Goal: Navigation & Orientation: Find specific page/section

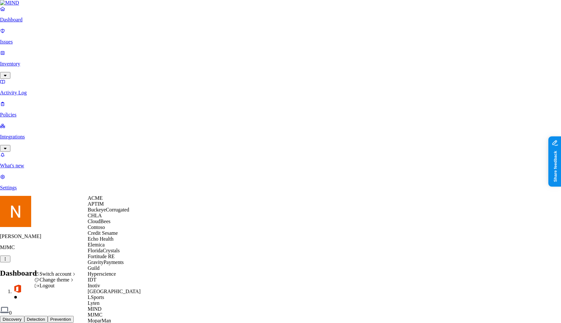
click at [114, 225] on div "CloudBees" at bounding box center [119, 222] width 63 height 6
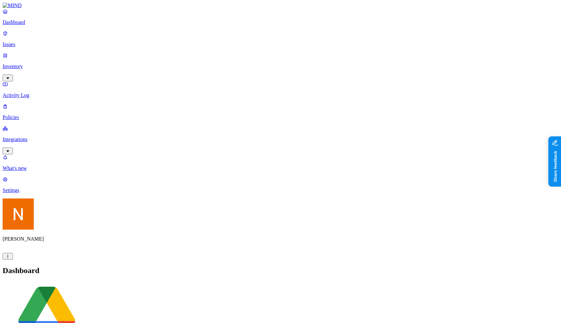
click at [37, 137] on p "Integrations" at bounding box center [281, 140] width 556 height 6
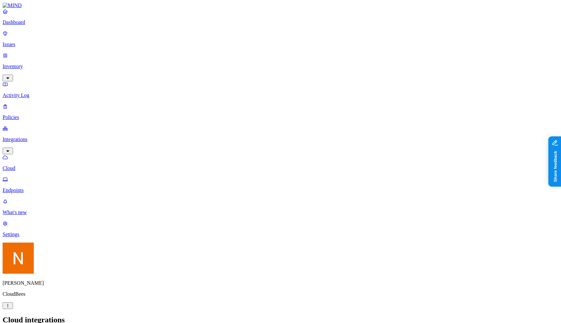
click at [39, 177] on link "Endpoints" at bounding box center [281, 185] width 556 height 17
click at [366, 181] on h2 "Endpoints" at bounding box center [281, 320] width 556 height 9
click at [58, 181] on html "Dashboard Issues Inventory Activity Log Policies Integrations Cloud Endpoints W…" at bounding box center [280, 244] width 561 height 488
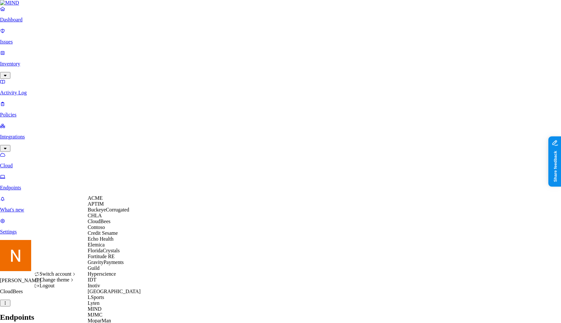
scroll to position [177, 0]
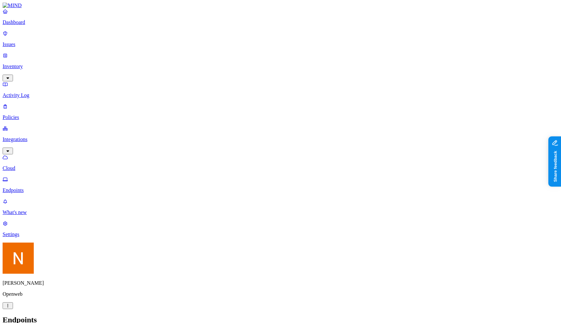
click at [61, 309] on div "Nitai Mishary Openweb" at bounding box center [281, 276] width 556 height 67
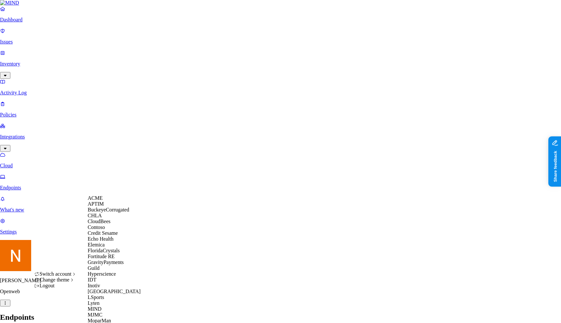
click at [110, 224] on span "CloudBees" at bounding box center [99, 222] width 23 height 6
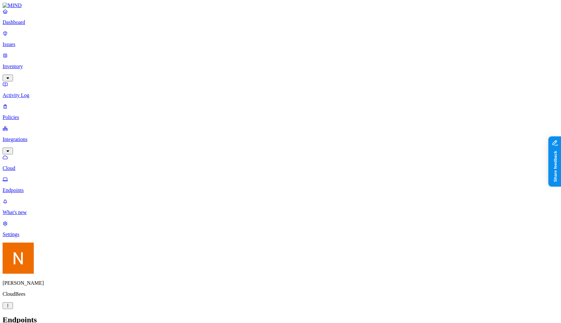
click at [60, 315] on html "Dashboard Issues Inventory Activity Log Policies Integrations Cloud Endpoints W…" at bounding box center [280, 244] width 561 height 488
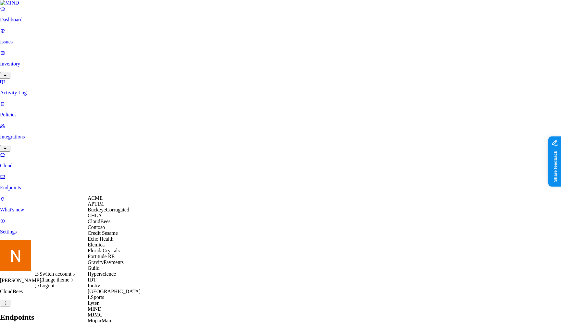
click at [104, 236] on span "Credit Sesame" at bounding box center [103, 233] width 30 height 6
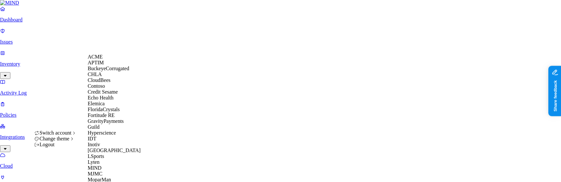
click at [115, 58] on div "ACME" at bounding box center [119, 57] width 63 height 6
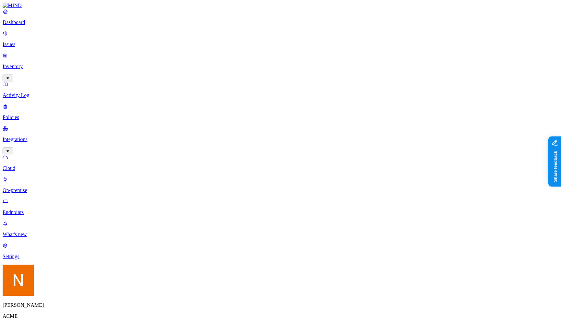
click at [42, 181] on nav "Dashboard Issues Inventory Activity Log Policies Integrations Cloud On-premise …" at bounding box center [281, 133] width 556 height 251
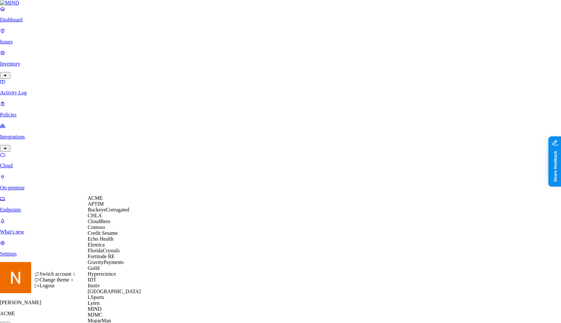
scroll to position [179, 0]
click at [116, 181] on div "MoparMan" at bounding box center [119, 321] width 63 height 6
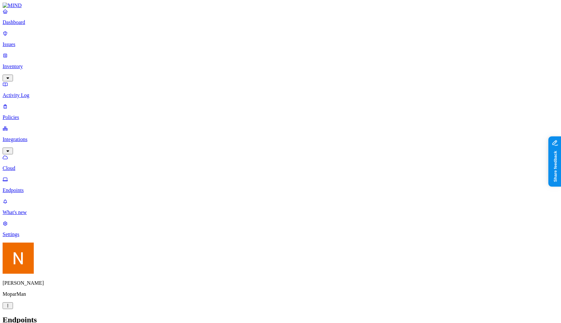
click at [62, 313] on html "Dashboard Issues Inventory Activity Log Policies Integrations Cloud Endpoints W…" at bounding box center [280, 209] width 561 height 418
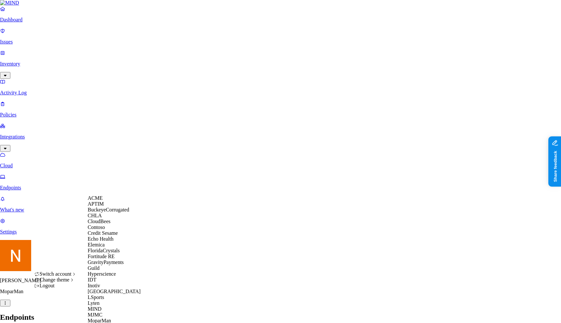
scroll to position [99, 0]
click at [116, 260] on span "GravityPayments" at bounding box center [106, 263] width 36 height 6
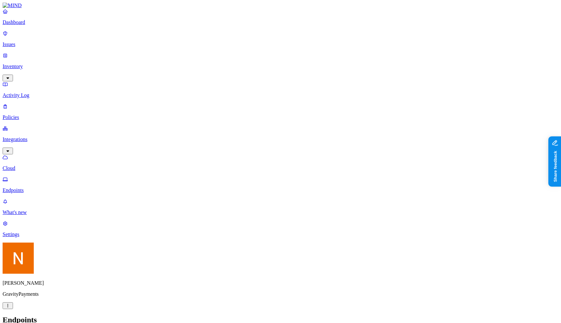
click at [60, 314] on html "Dashboard Issues Inventory Activity Log Policies Integrations Cloud Endpoints W…" at bounding box center [280, 209] width 561 height 418
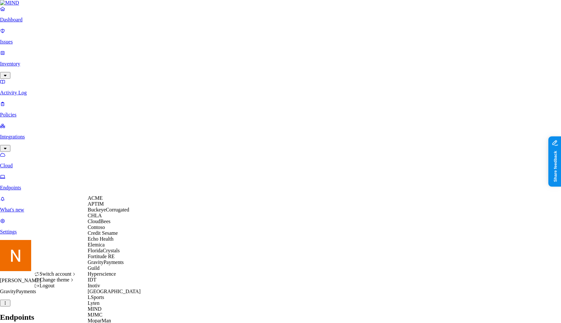
scroll to position [315, 0]
